Goal: Task Accomplishment & Management: Use online tool/utility

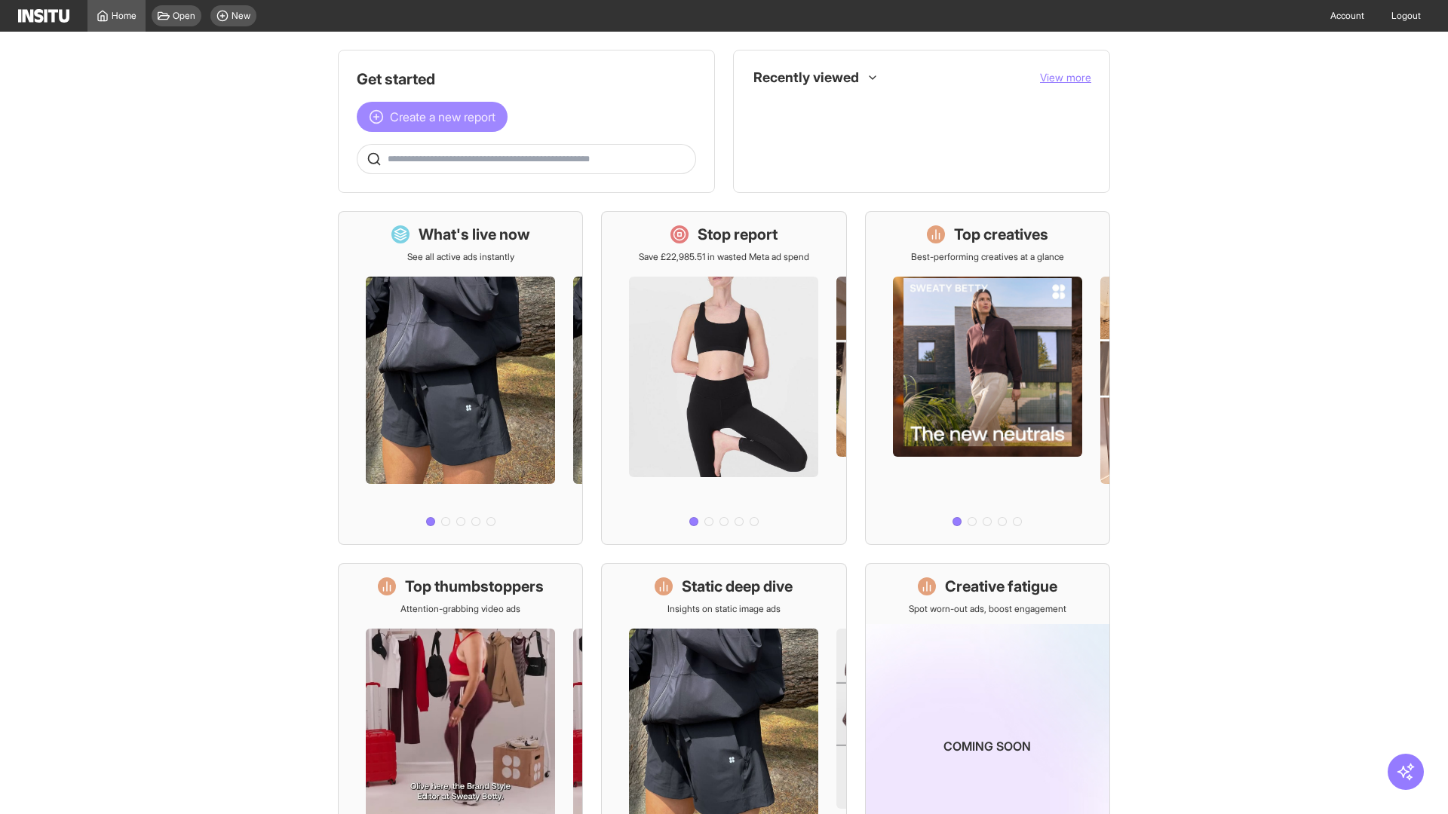
click at [436, 117] on span "Create a new report" at bounding box center [443, 117] width 106 height 18
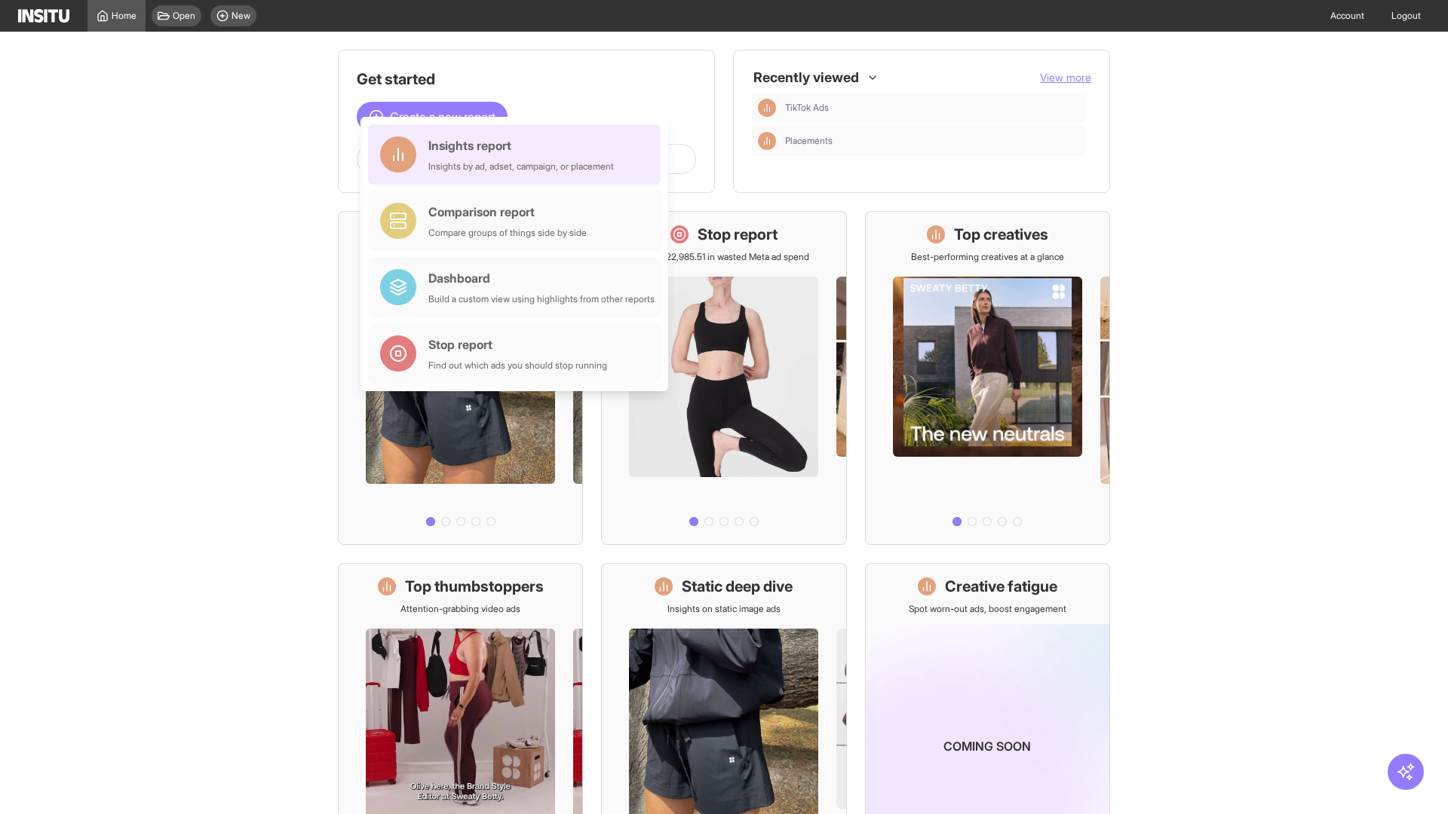
click at [518, 155] on div "Insights report Insights by ad, adset, campaign, or placement" at bounding box center [520, 154] width 185 height 36
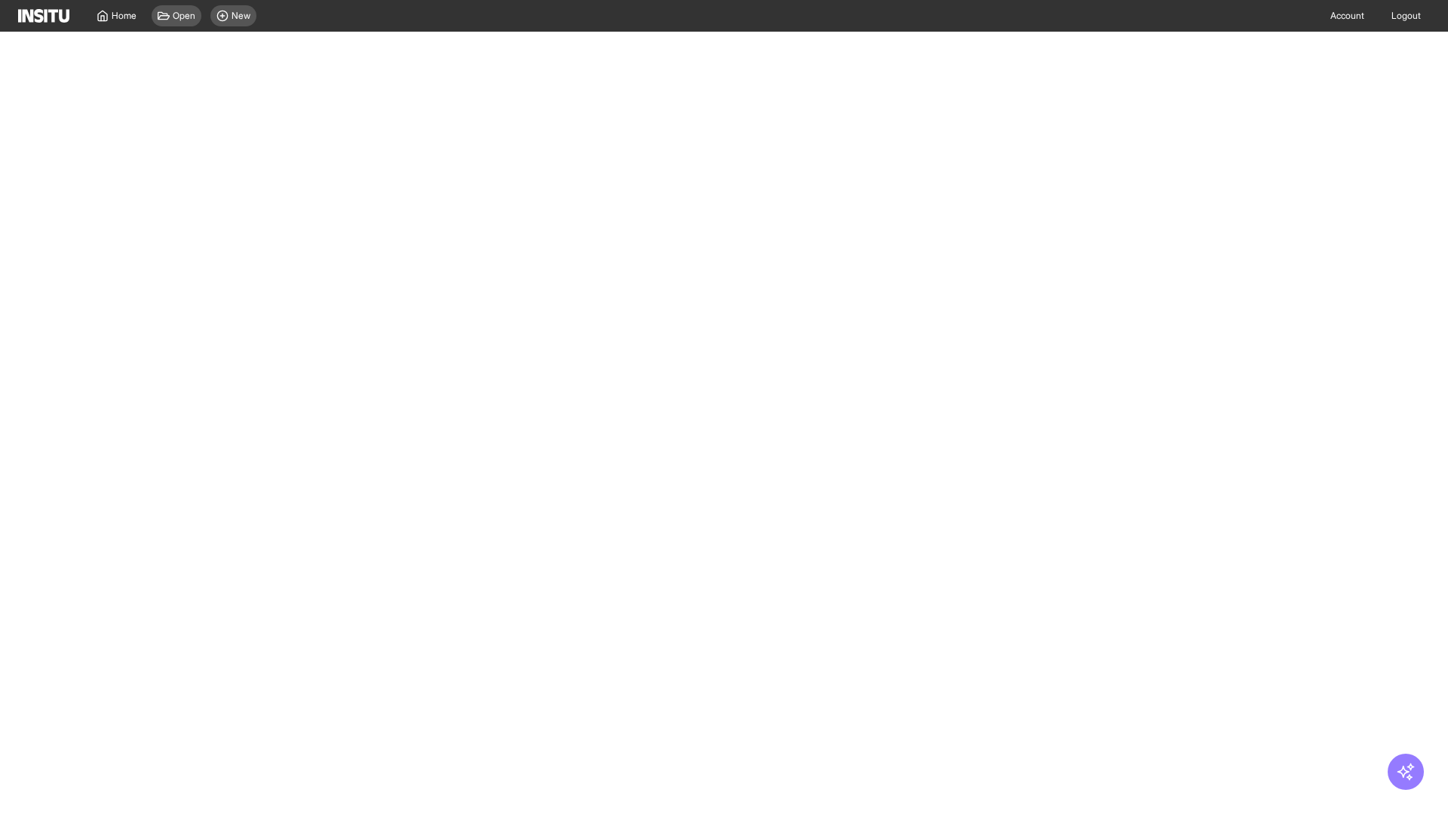
select select "**"
